Goal: Task Accomplishment & Management: Manage account settings

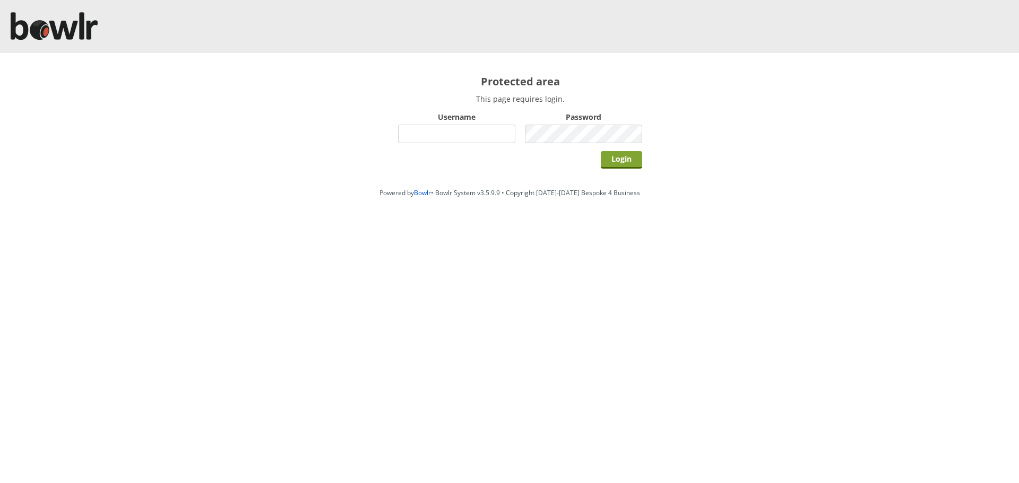
type input "hornseaindoorbowlsclub"
click at [634, 159] on input "Login" at bounding box center [621, 160] width 41 height 18
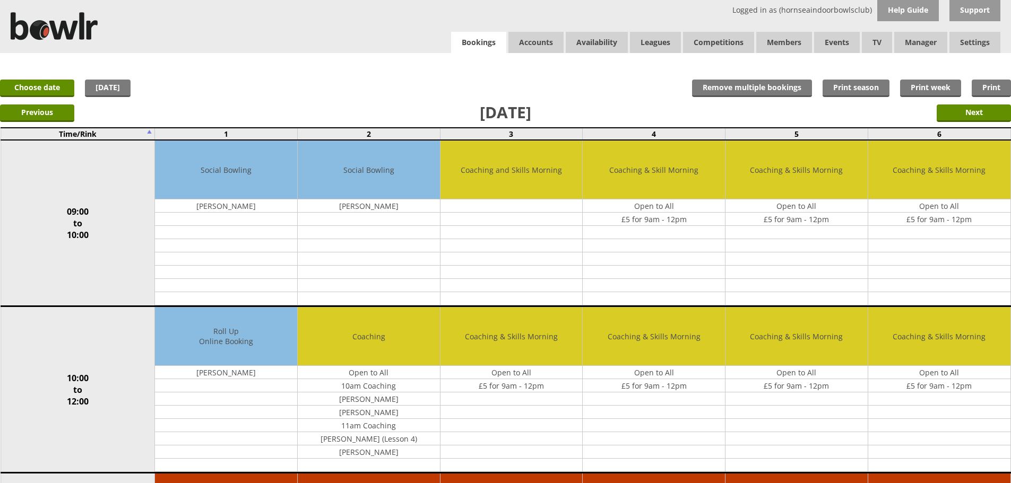
click at [485, 40] on link "Bookings" at bounding box center [478, 43] width 55 height 22
